Goal: Navigation & Orientation: Find specific page/section

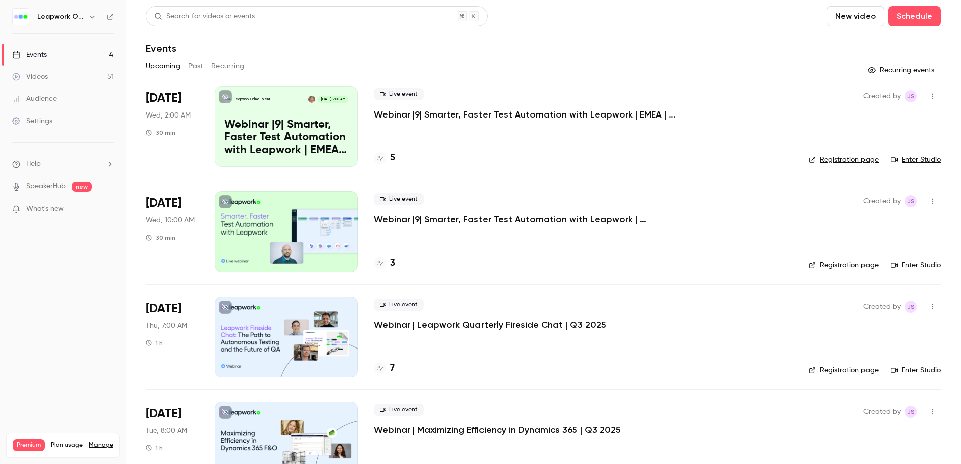
click at [38, 52] on div "Events" at bounding box center [29, 55] width 35 height 10
click at [55, 12] on h6 "Leapwork Online Event" at bounding box center [60, 17] width 47 height 10
click at [90, 15] on icon "button" at bounding box center [92, 17] width 8 height 8
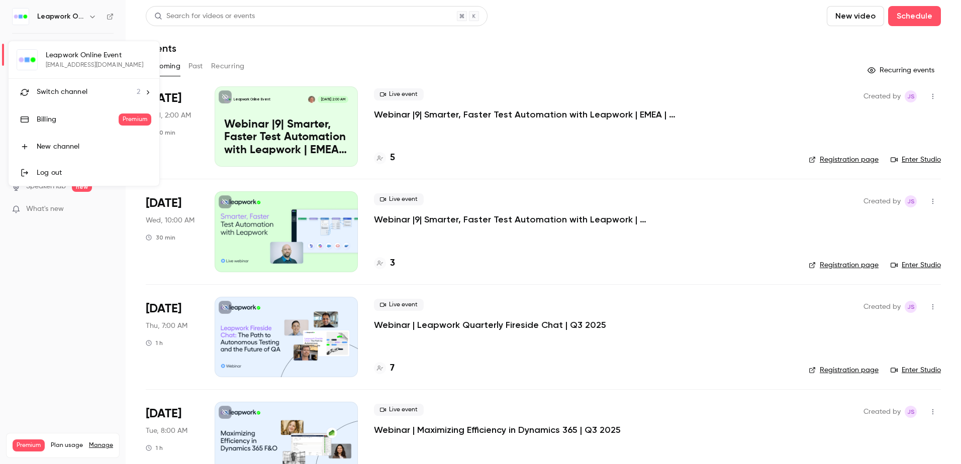
click at [84, 89] on span "Switch channel" at bounding box center [62, 92] width 51 height 11
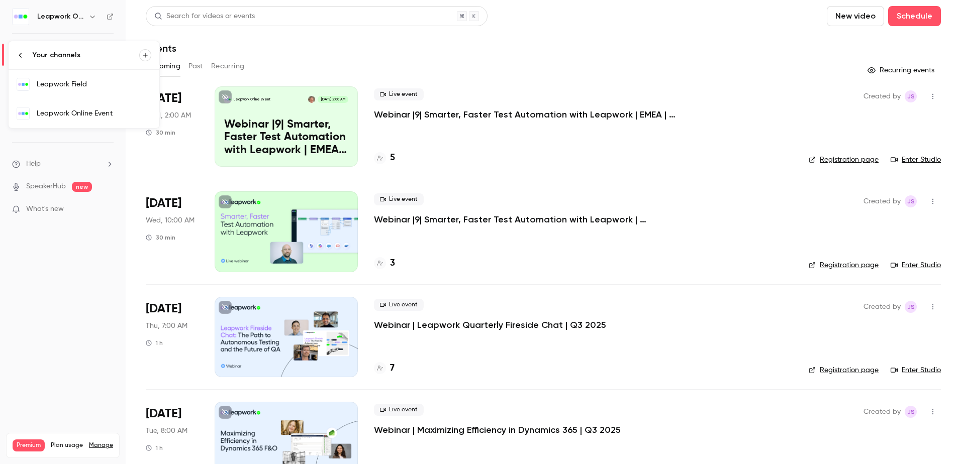
click at [78, 77] on link "Leapwork Field" at bounding box center [84, 84] width 151 height 29
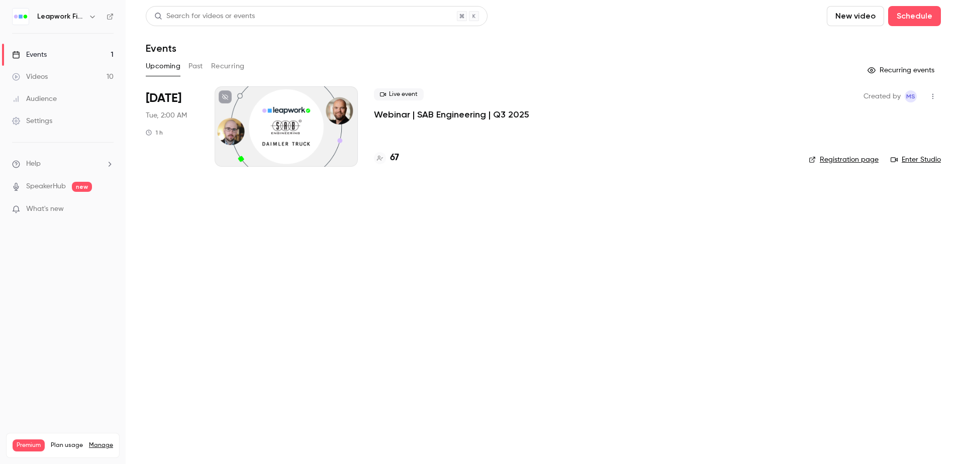
click at [262, 117] on div at bounding box center [286, 126] width 143 height 80
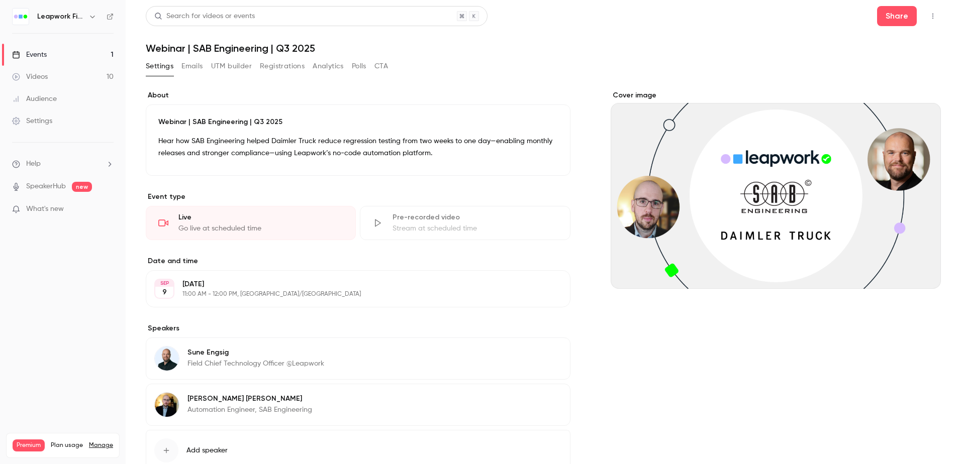
click at [283, 62] on button "Registrations" at bounding box center [282, 66] width 45 height 16
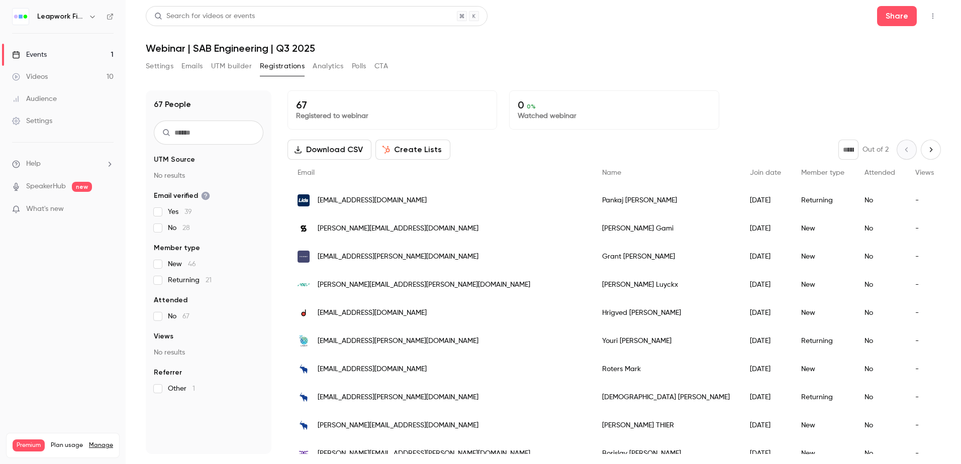
click at [34, 50] on div "Events" at bounding box center [29, 55] width 35 height 10
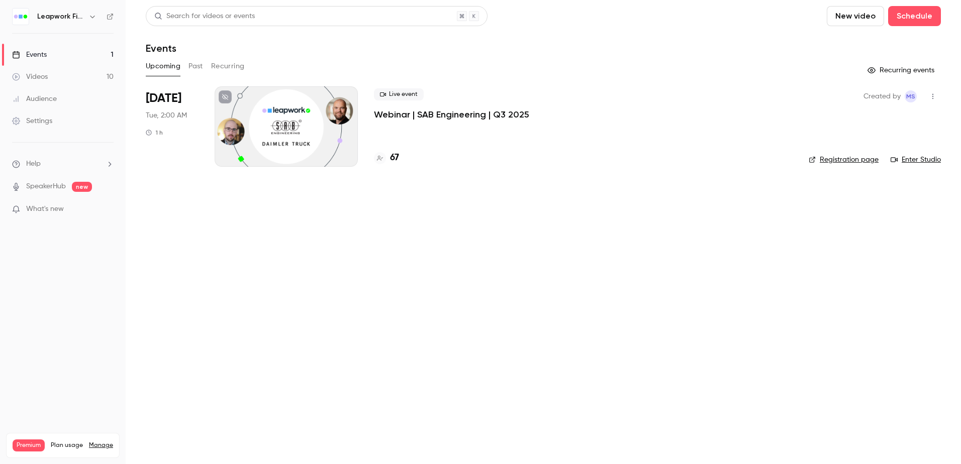
click at [834, 156] on link "Registration page" at bounding box center [844, 160] width 70 height 10
